Goal: Information Seeking & Learning: Learn about a topic

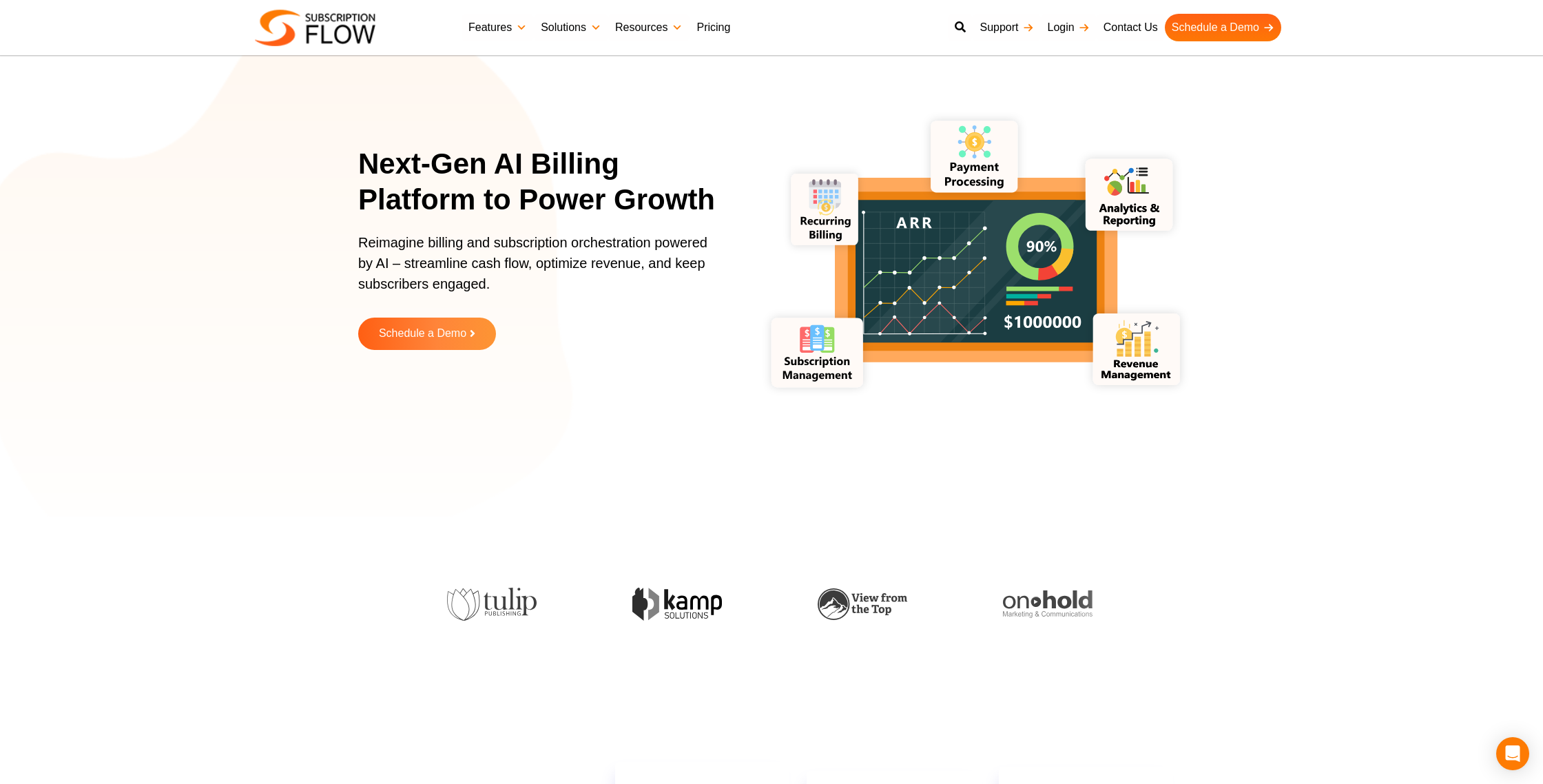
click at [708, 28] on link "Pricing" at bounding box center [713, 28] width 47 height 28
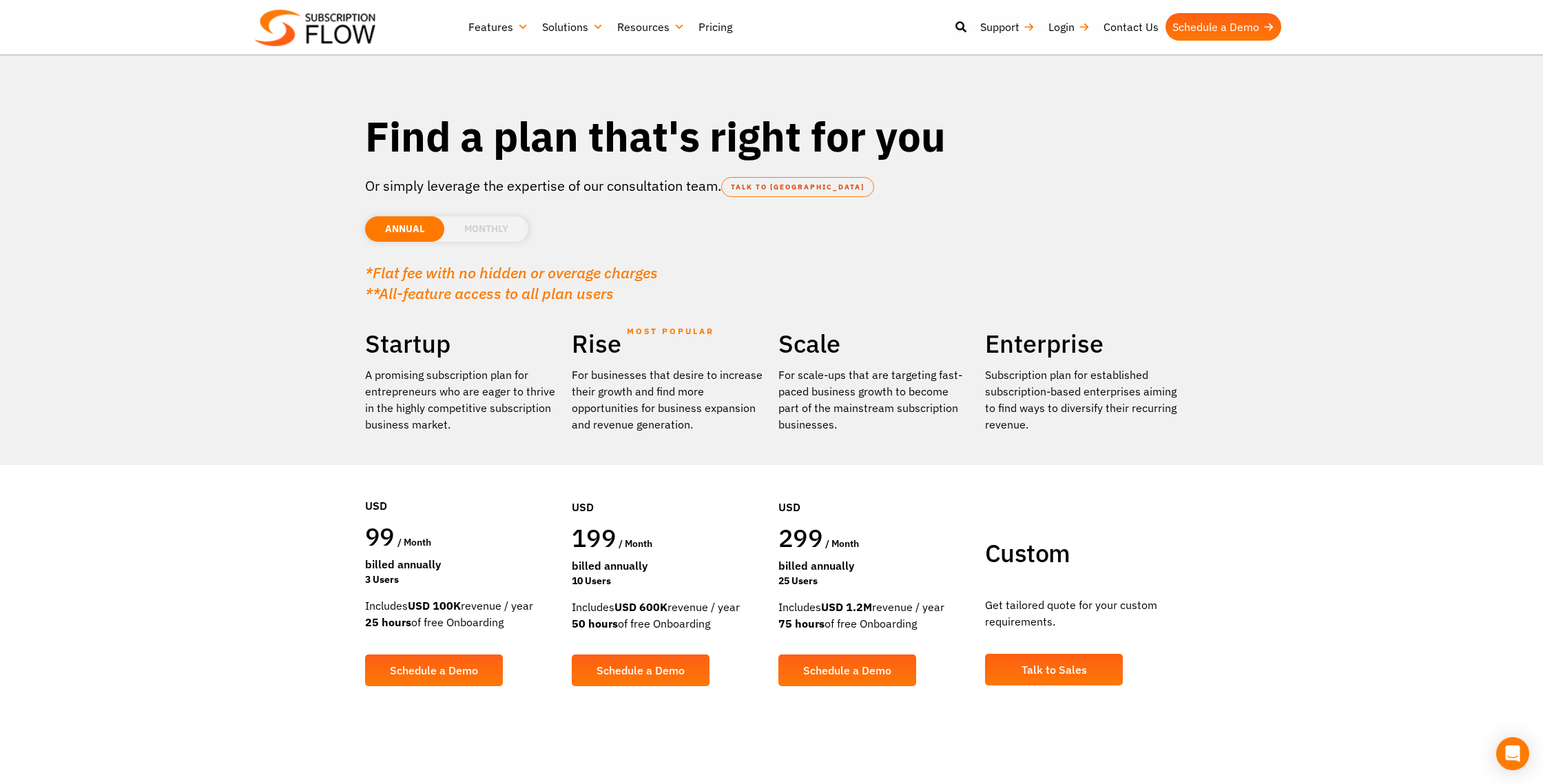
click at [492, 222] on li "MONTHLY" at bounding box center [486, 229] width 85 height 26
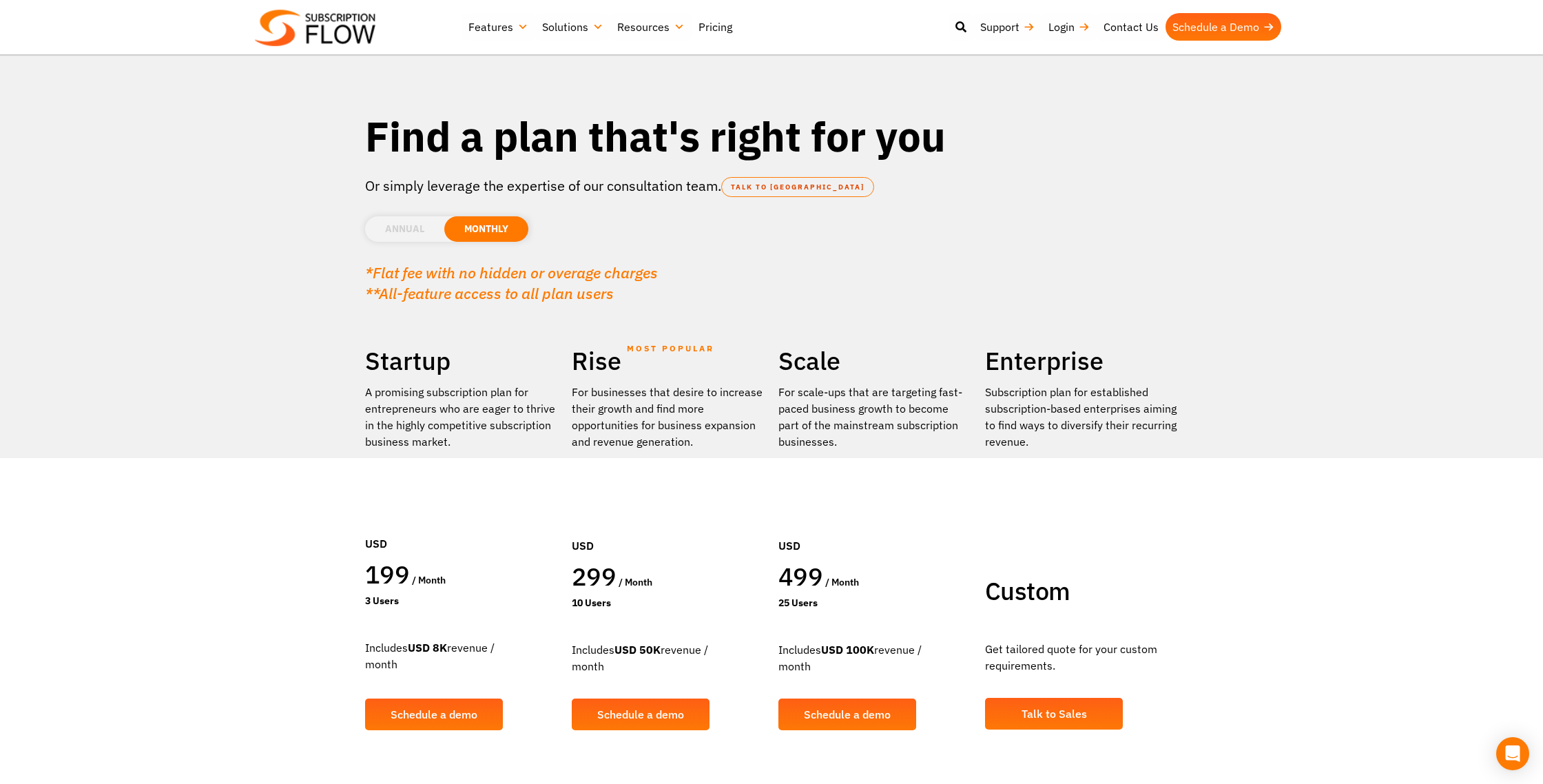
click at [408, 225] on li "ANNUAL" at bounding box center [404, 229] width 79 height 26
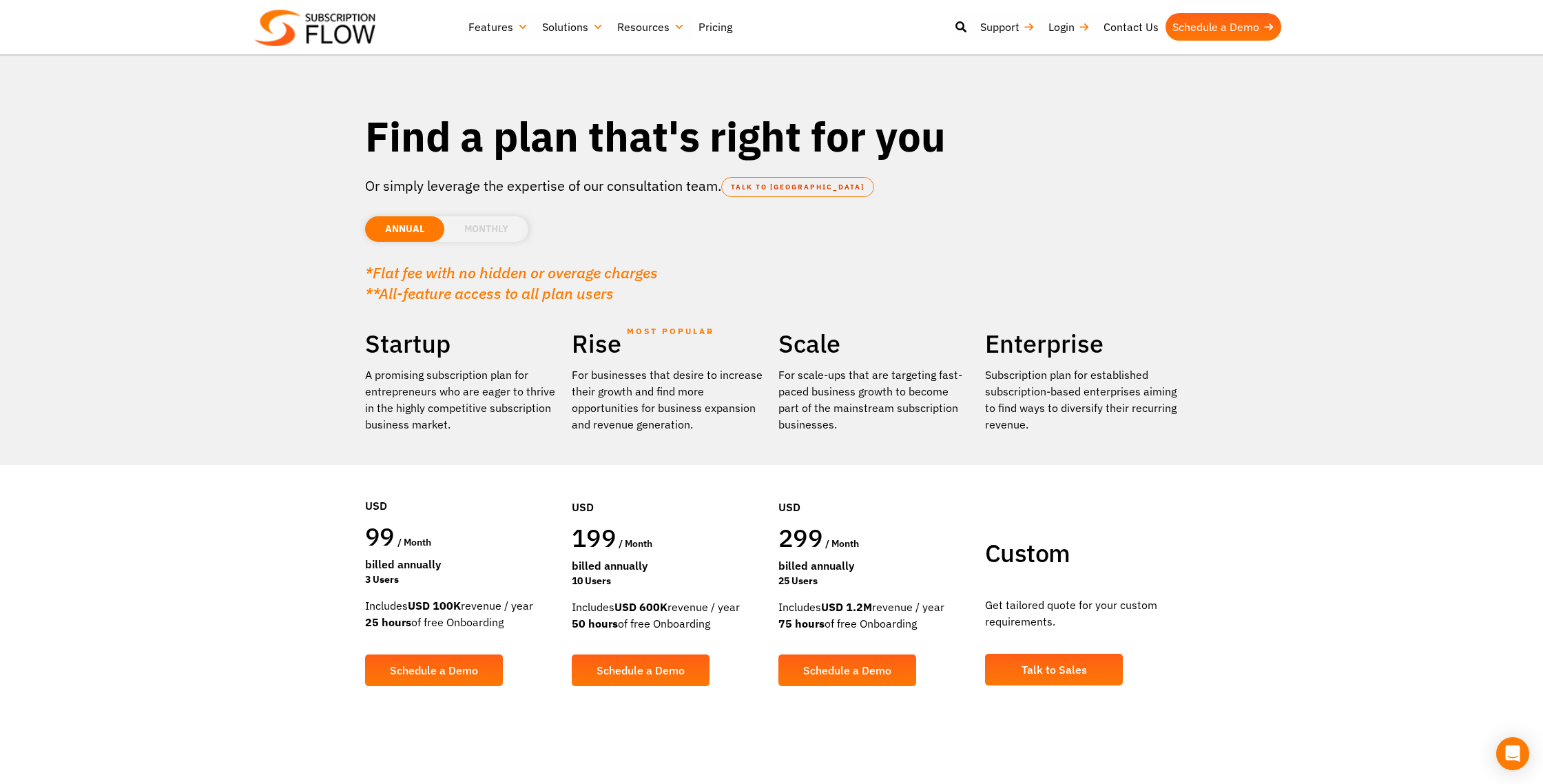
click at [475, 227] on li "MONTHLY" at bounding box center [486, 229] width 85 height 26
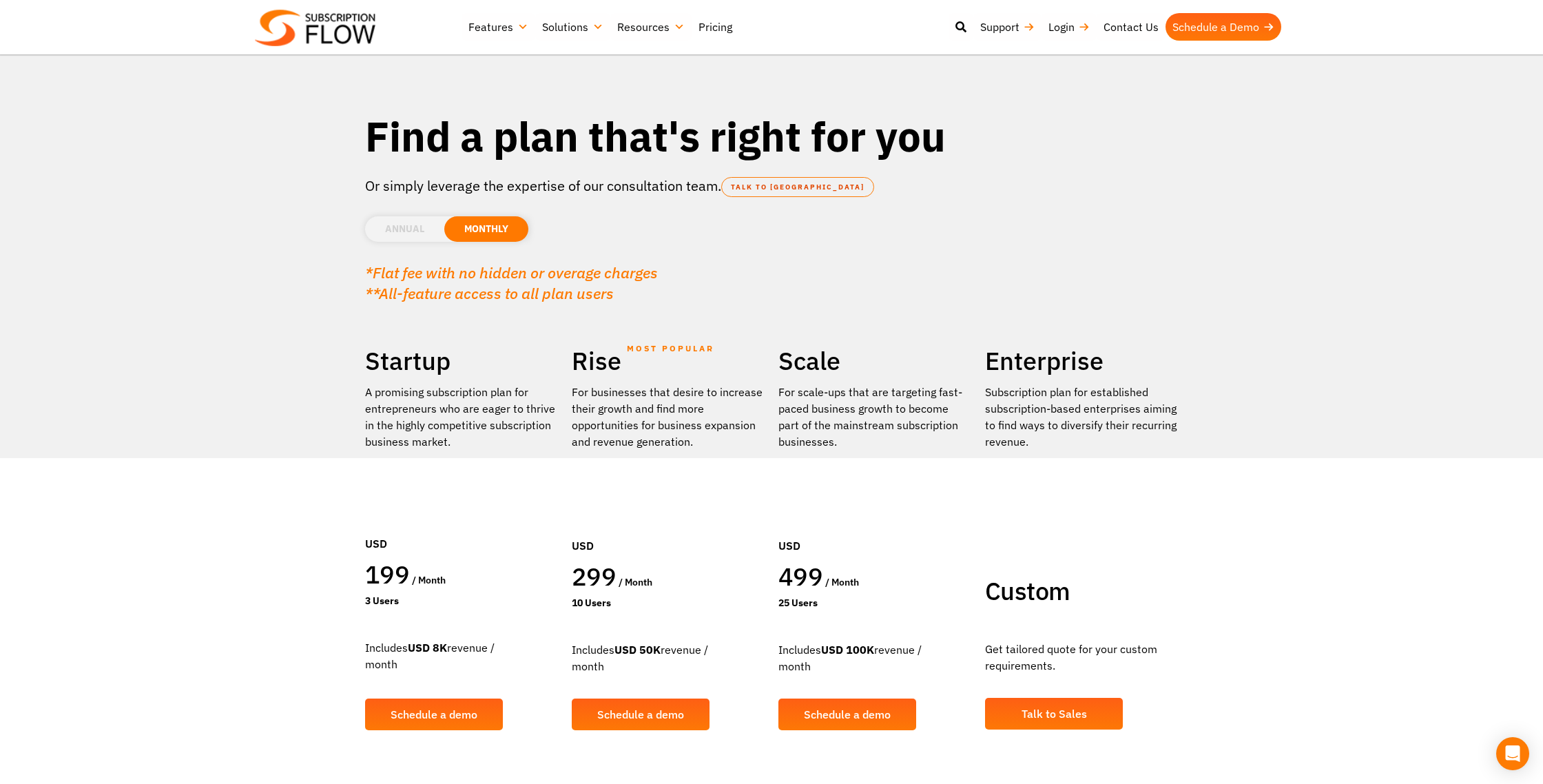
scroll to position [1, 0]
click at [400, 233] on li "ANNUAL" at bounding box center [404, 228] width 79 height 26
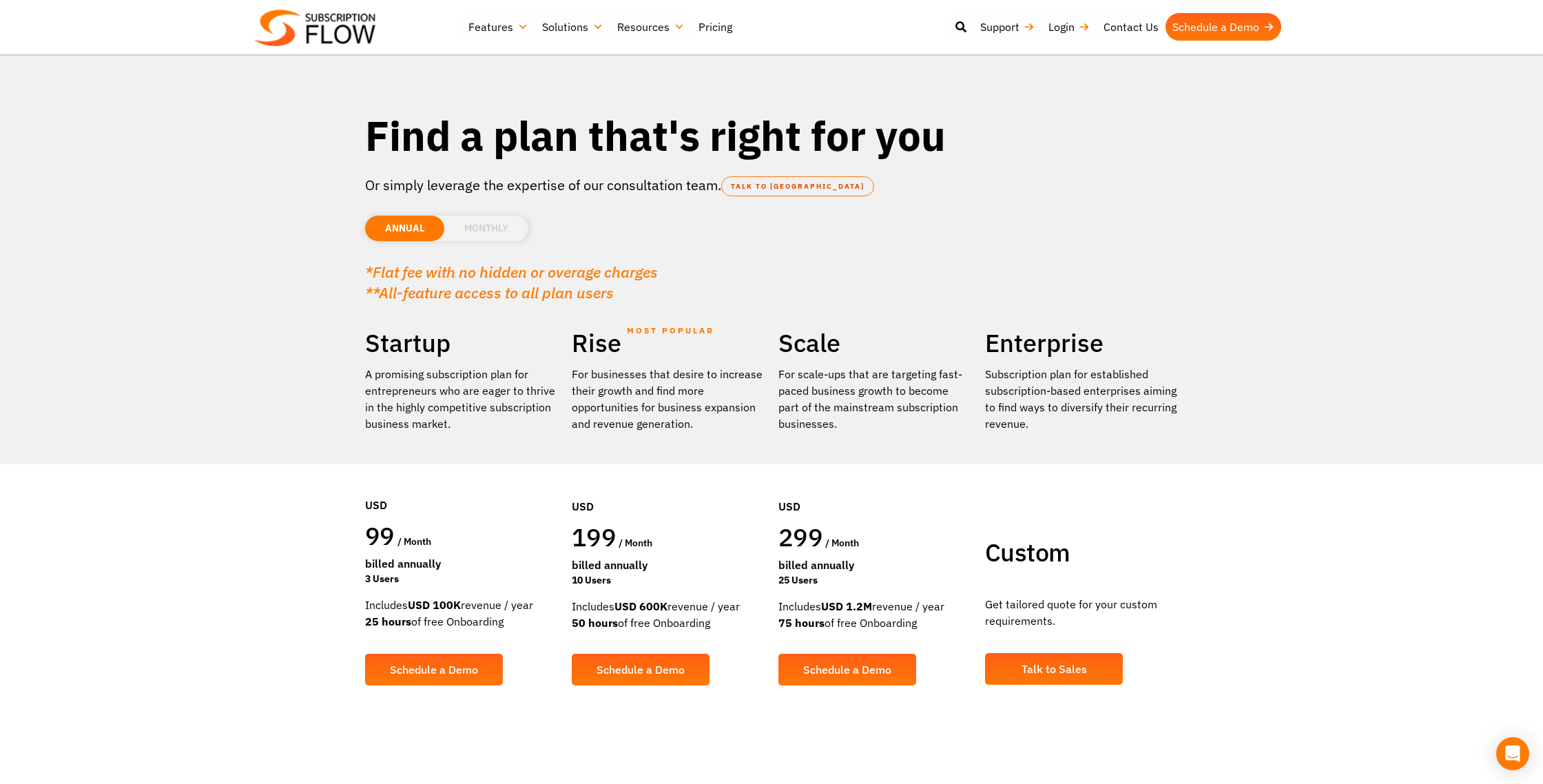
scroll to position [1, 0]
